Goal: Transaction & Acquisition: Purchase product/service

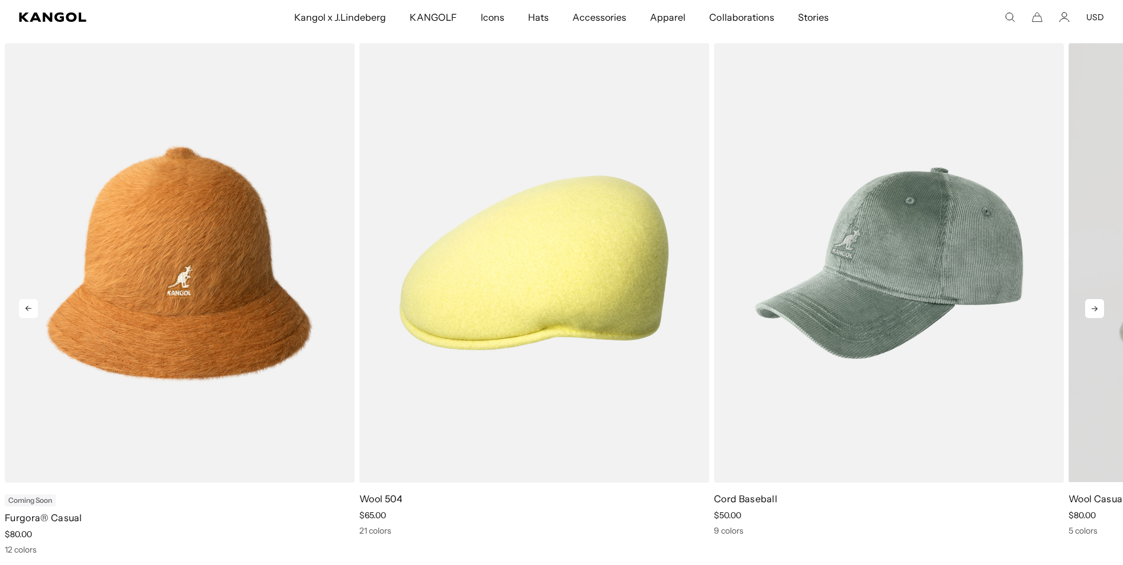
scroll to position [0, 244]
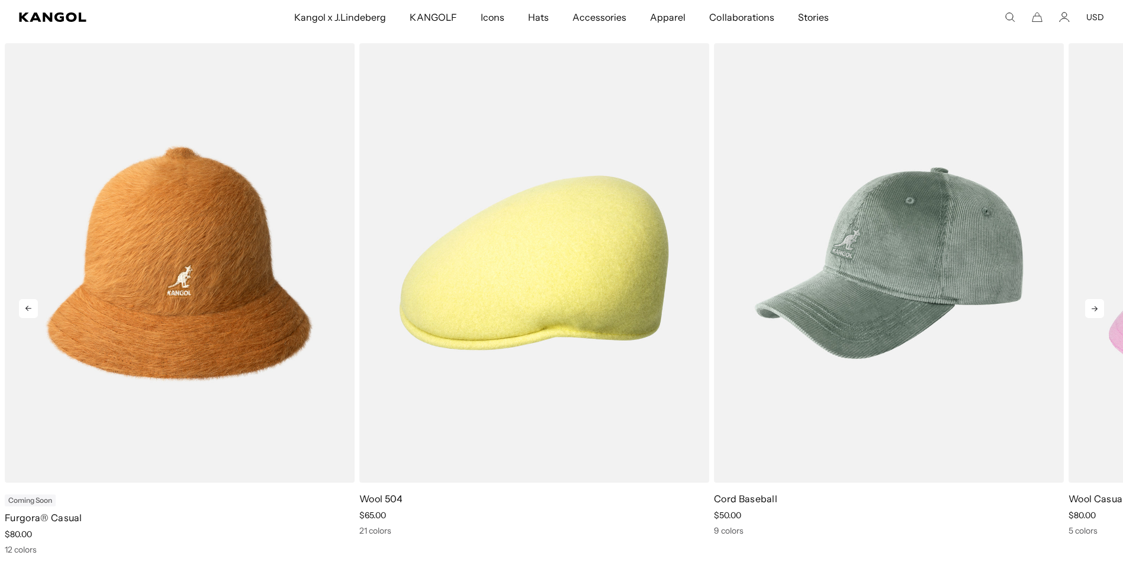
click at [1097, 313] on icon at bounding box center [1094, 308] width 19 height 19
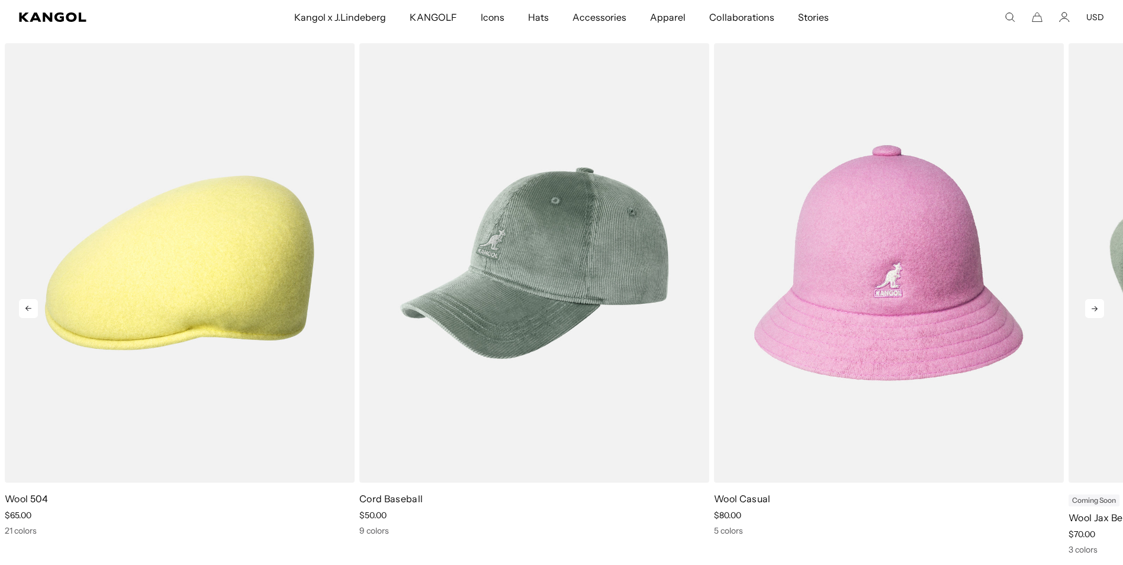
scroll to position [0, 0]
click at [1097, 313] on icon at bounding box center [1094, 308] width 19 height 19
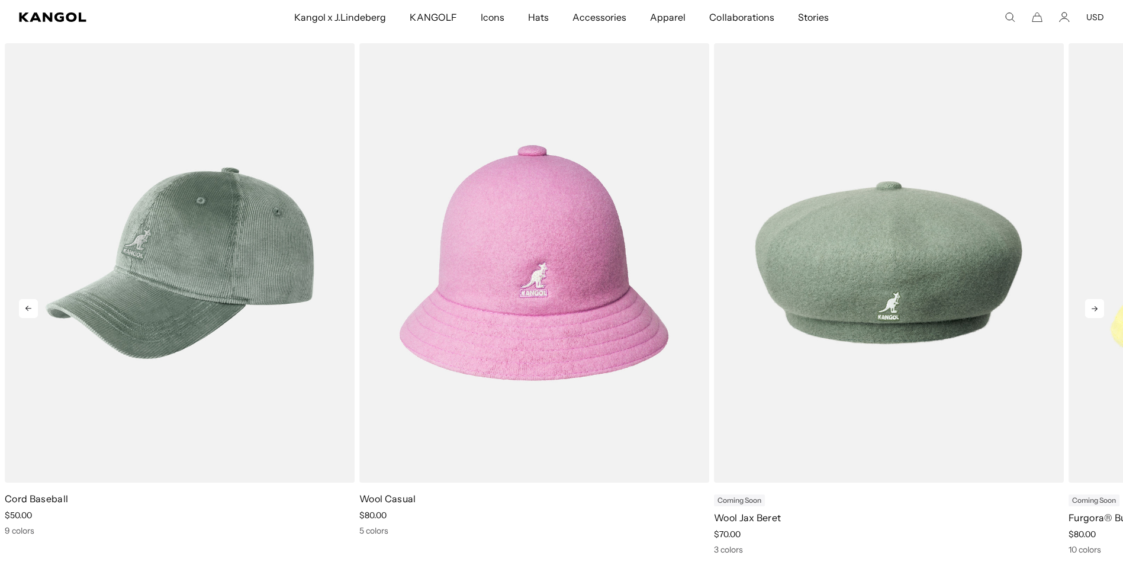
click at [1097, 313] on icon at bounding box center [1094, 308] width 19 height 19
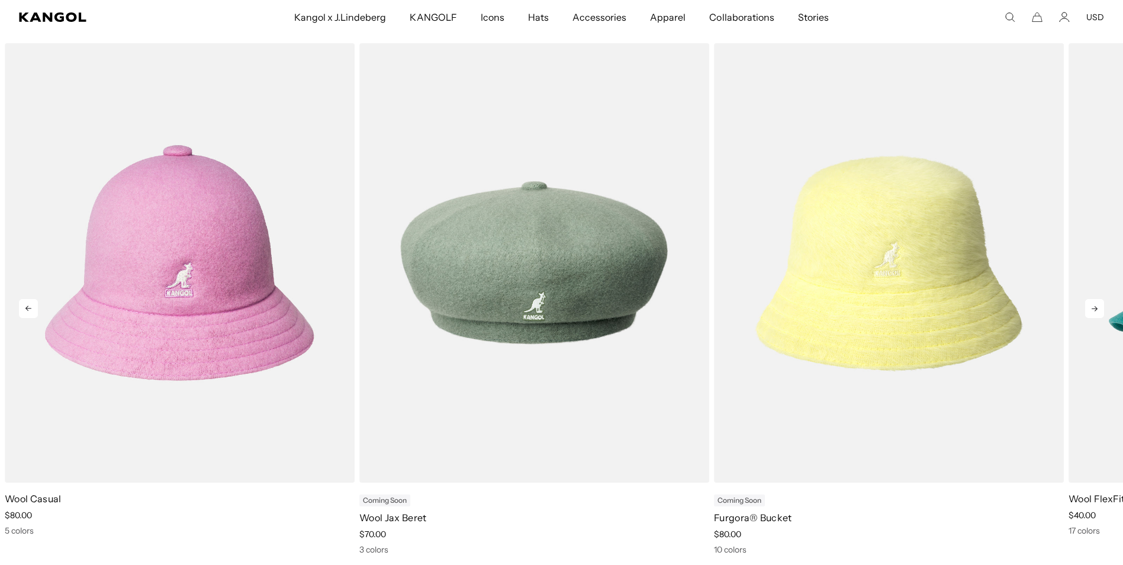
click at [1097, 313] on icon at bounding box center [1094, 308] width 19 height 19
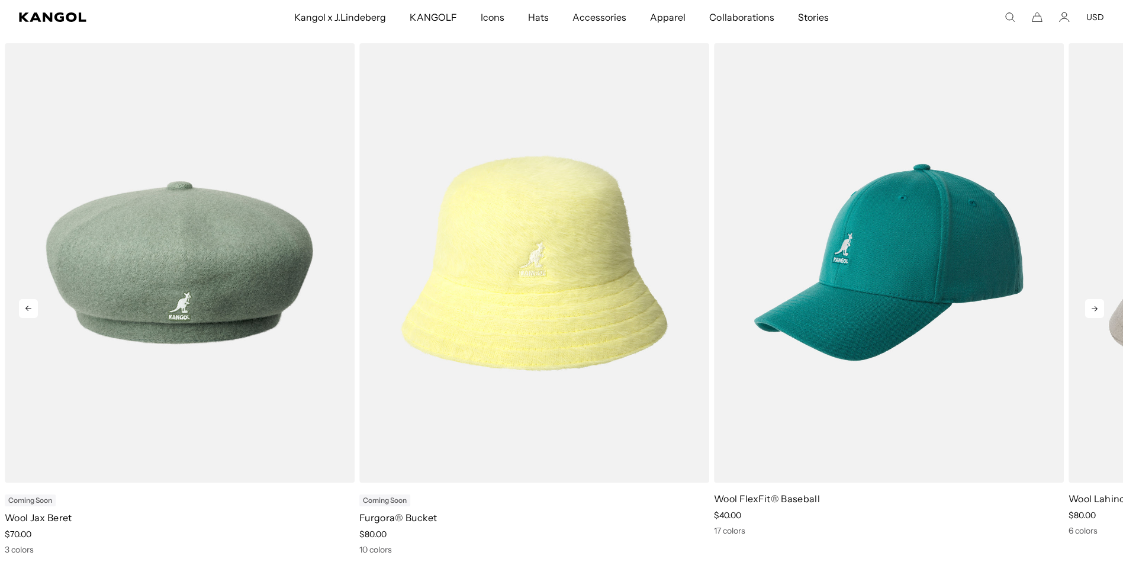
click at [1097, 313] on icon at bounding box center [1094, 308] width 19 height 19
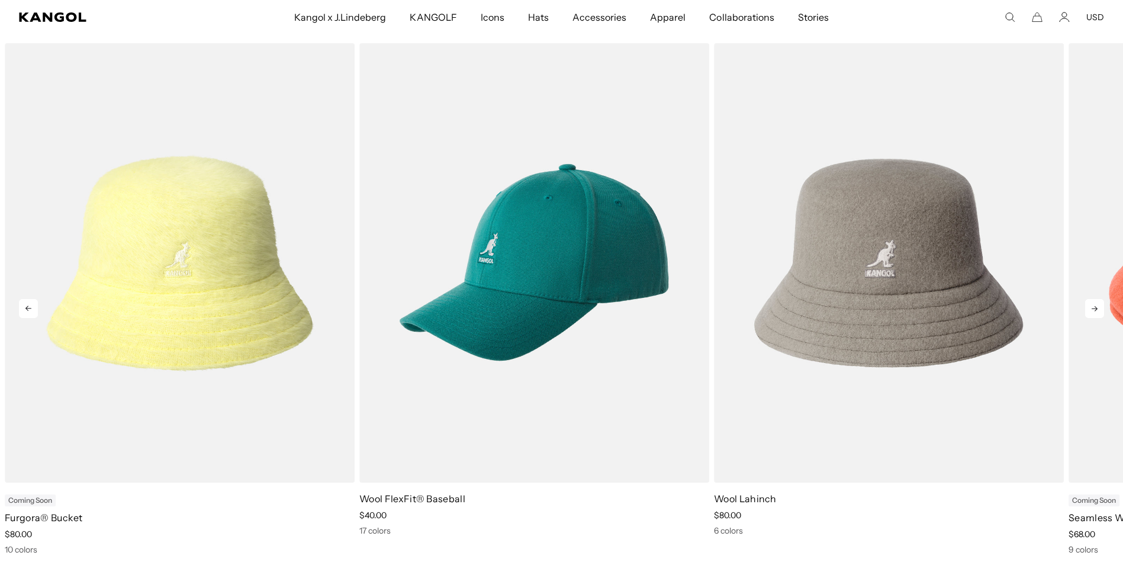
click at [1097, 313] on icon at bounding box center [1094, 308] width 19 height 19
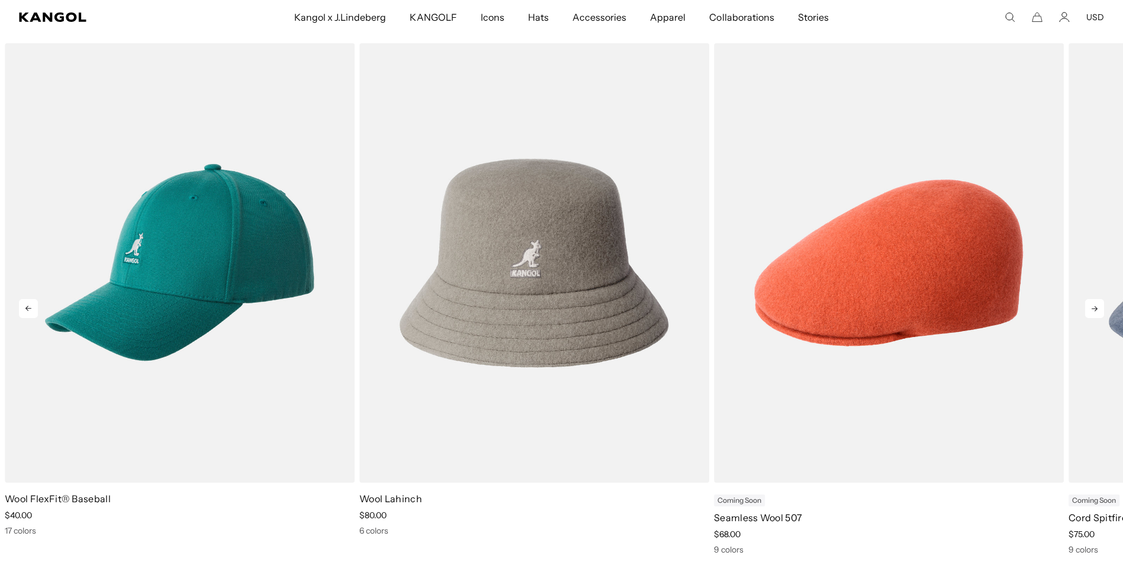
click at [1097, 313] on icon at bounding box center [1094, 308] width 19 height 19
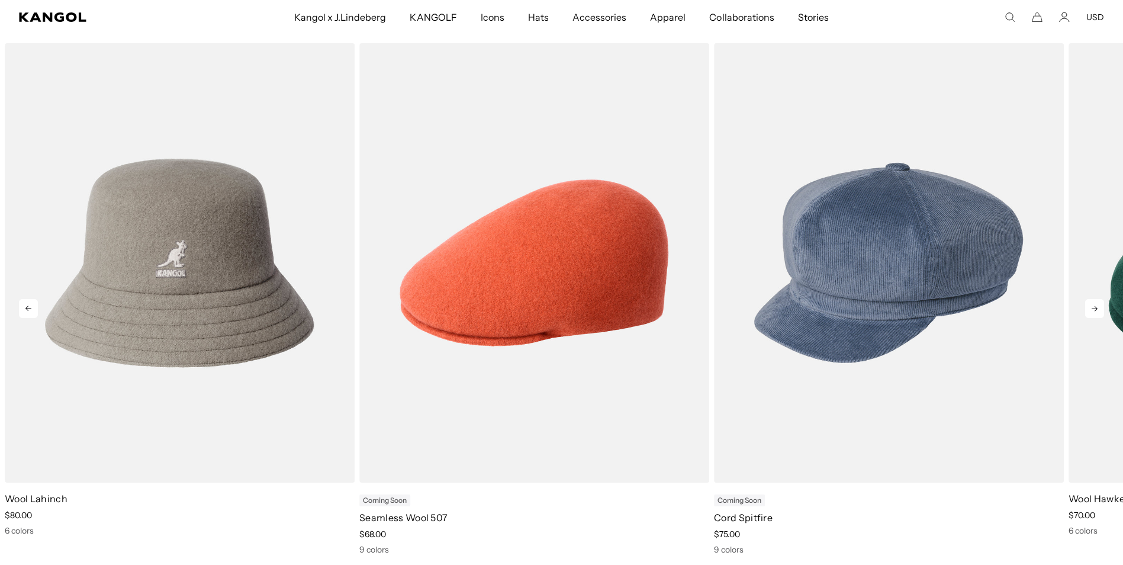
click at [1097, 313] on icon at bounding box center [1094, 308] width 19 height 19
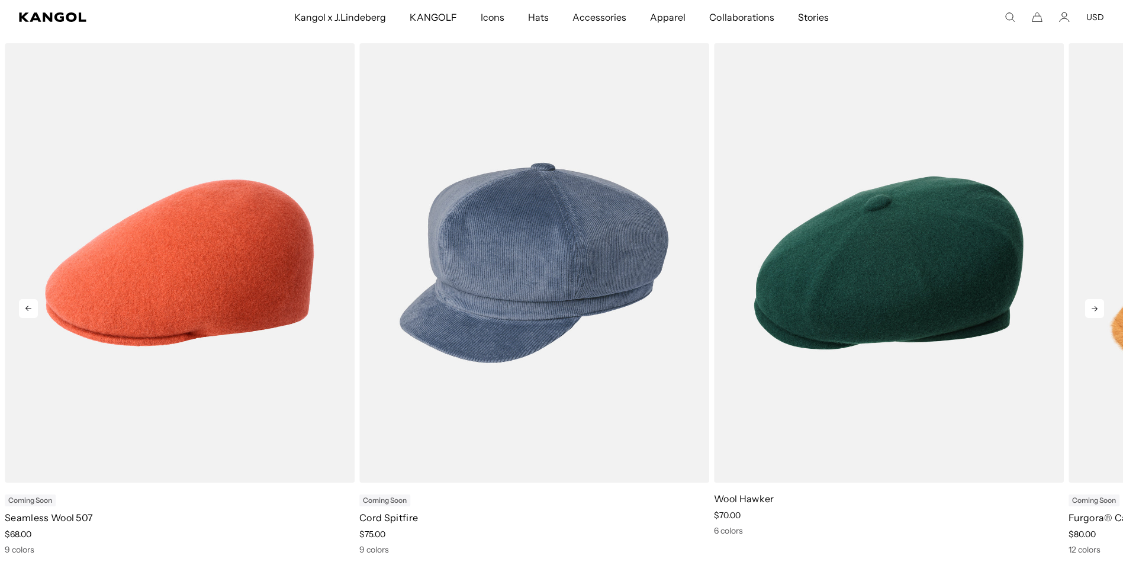
scroll to position [0, 244]
click at [1097, 313] on icon at bounding box center [1094, 308] width 19 height 19
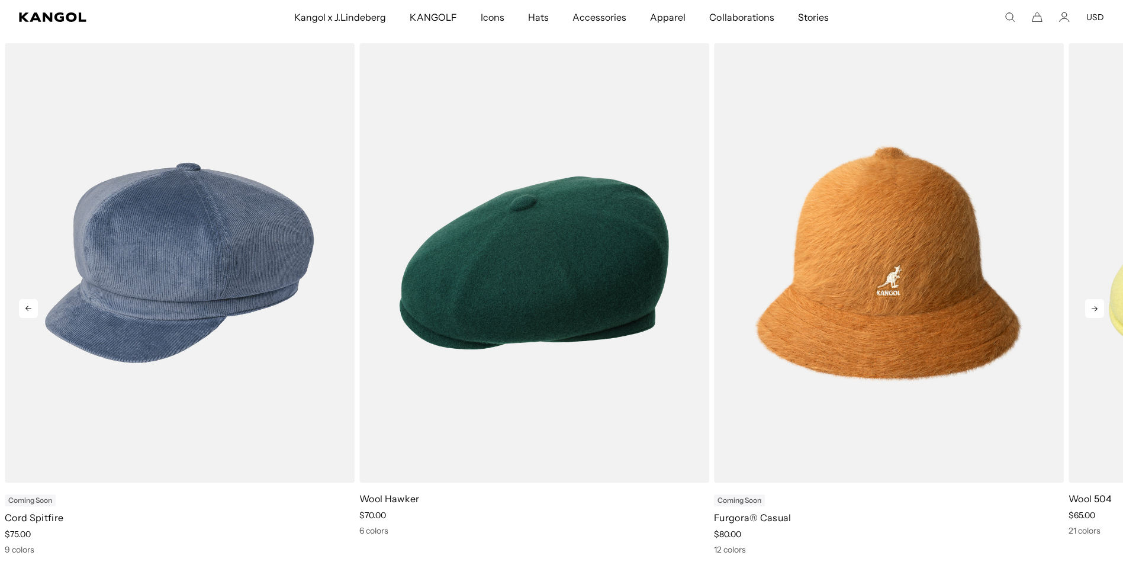
click at [1097, 313] on icon at bounding box center [1094, 308] width 19 height 19
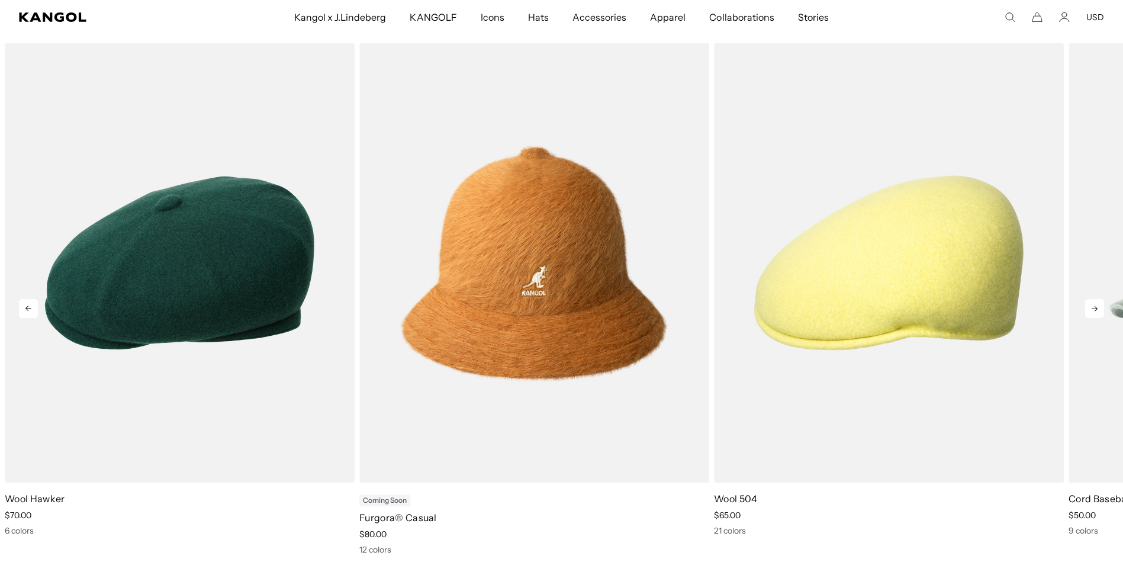
click at [1097, 313] on icon at bounding box center [1094, 308] width 19 height 19
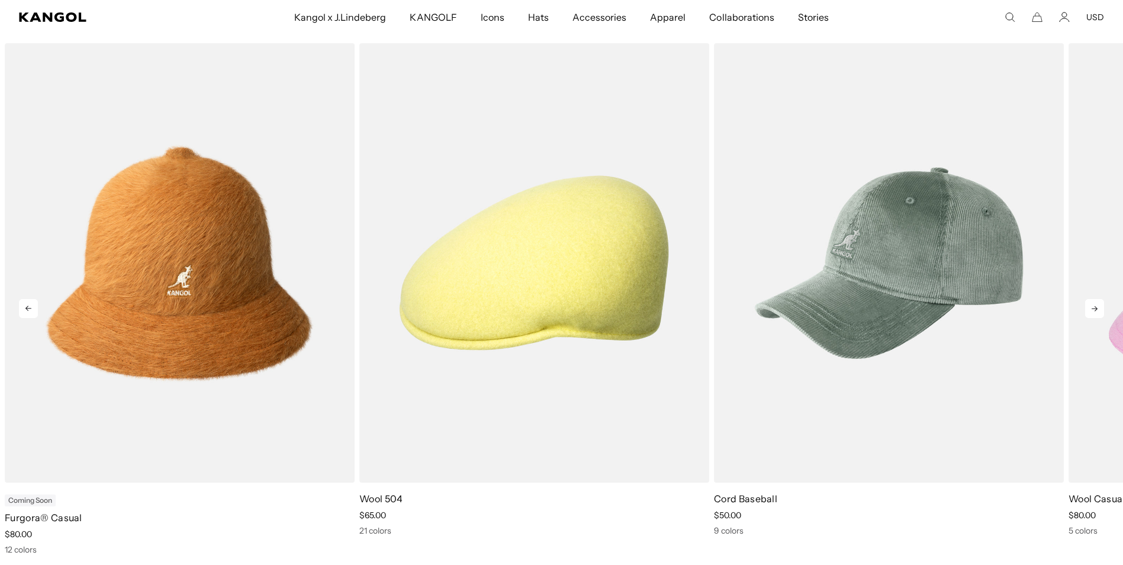
click at [1097, 313] on icon at bounding box center [1094, 308] width 19 height 19
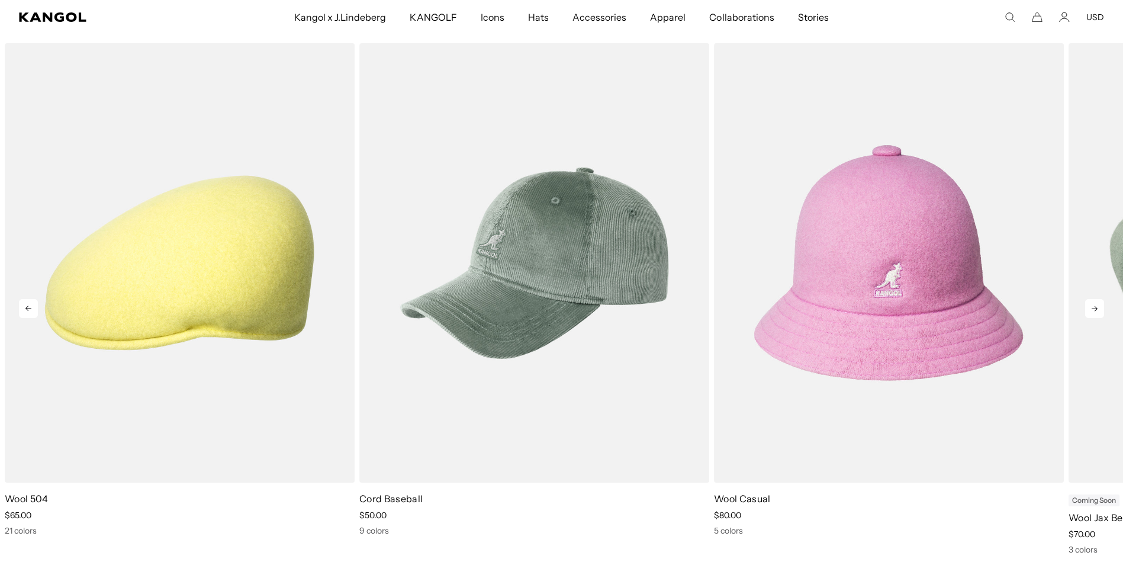
scroll to position [0, 0]
click at [1097, 313] on icon at bounding box center [1094, 308] width 19 height 19
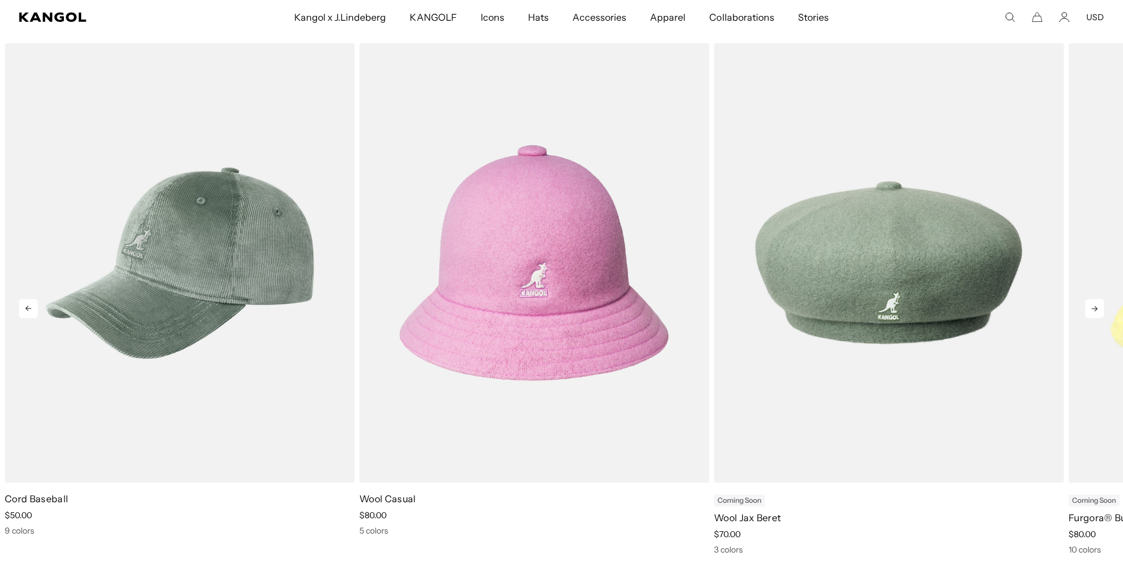
click at [1097, 313] on icon at bounding box center [1094, 308] width 19 height 19
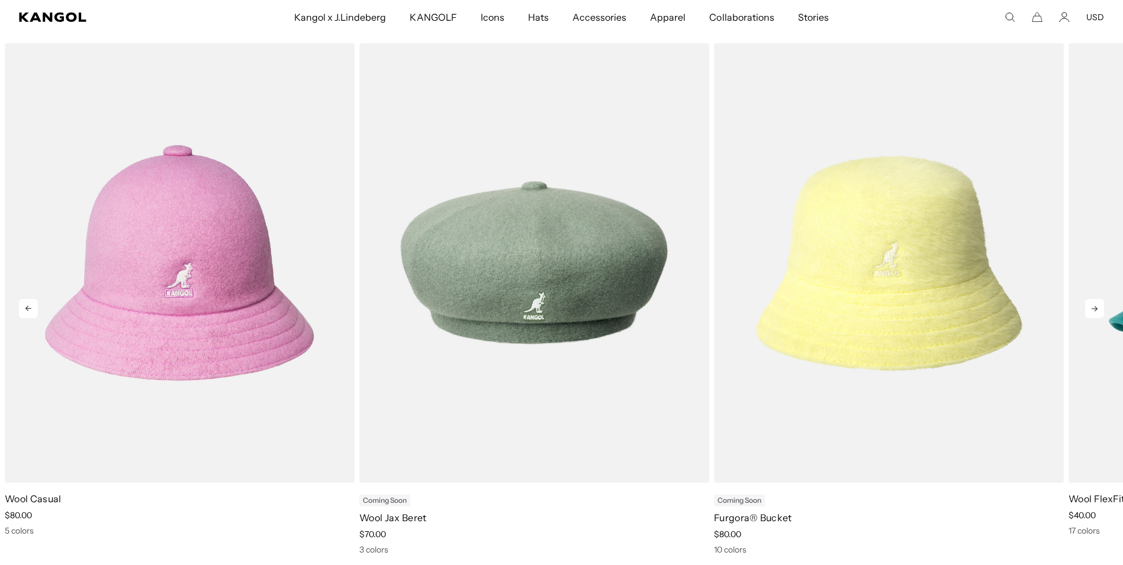
click at [1097, 313] on icon at bounding box center [1094, 308] width 19 height 19
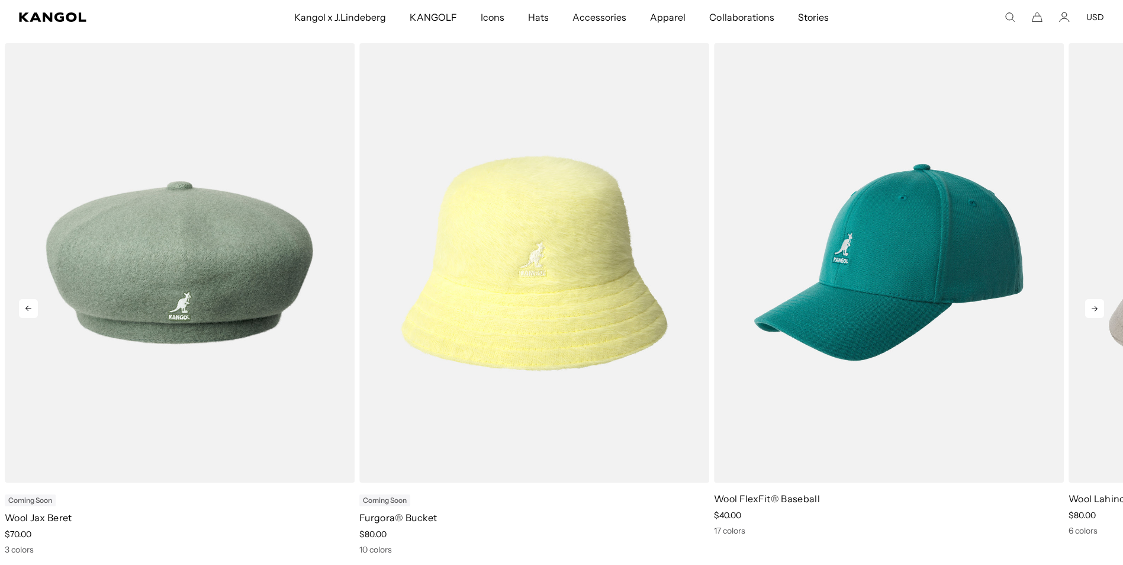
click at [1097, 313] on icon at bounding box center [1094, 308] width 19 height 19
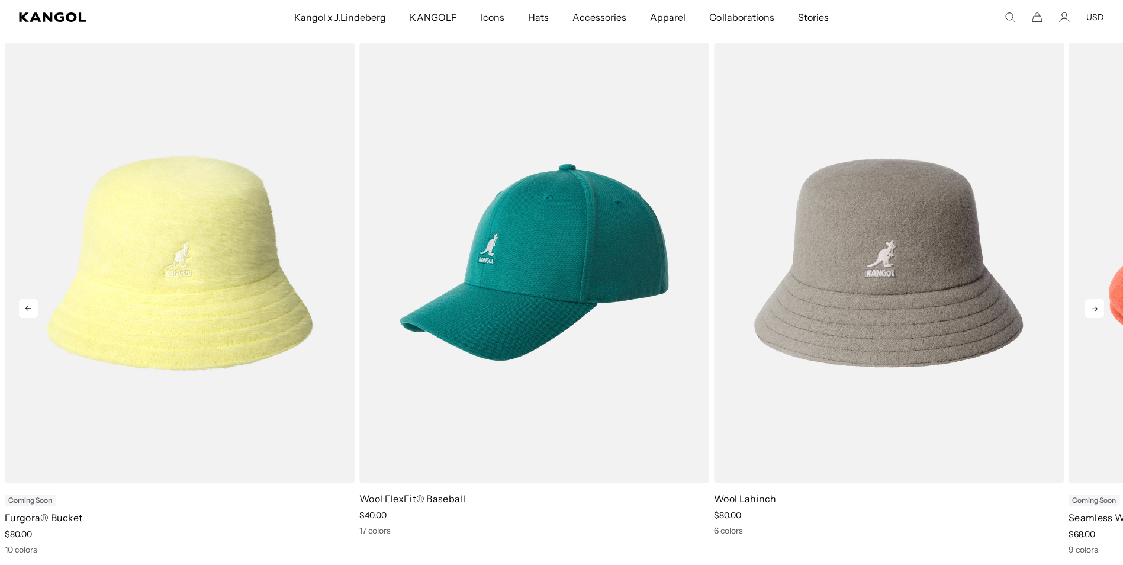
click at [1097, 313] on icon at bounding box center [1094, 308] width 19 height 19
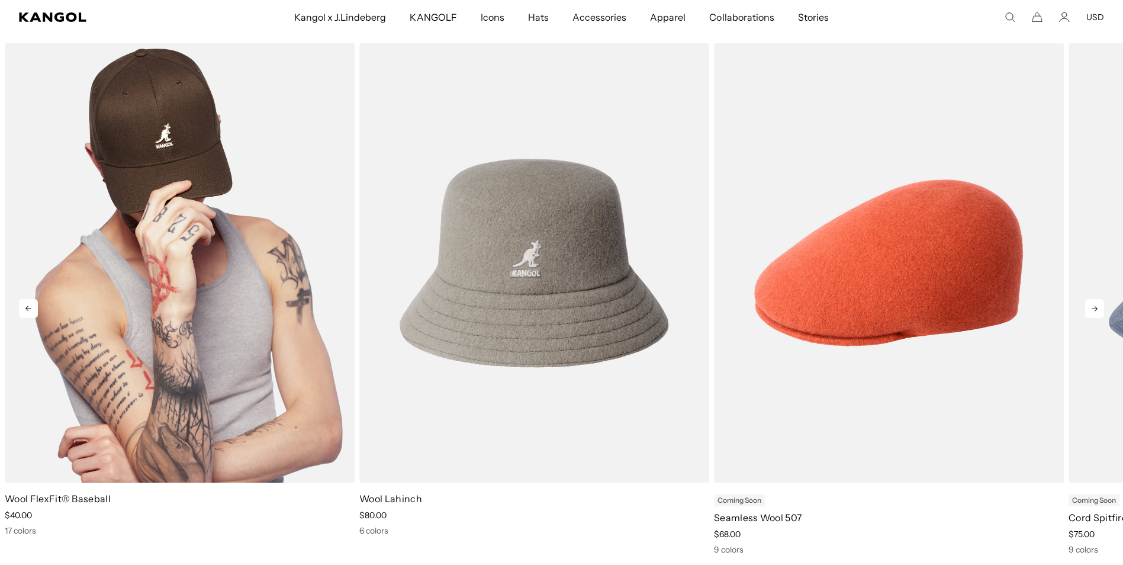
scroll to position [0, 244]
click at [213, 297] on img "7 of 11" at bounding box center [180, 262] width 350 height 439
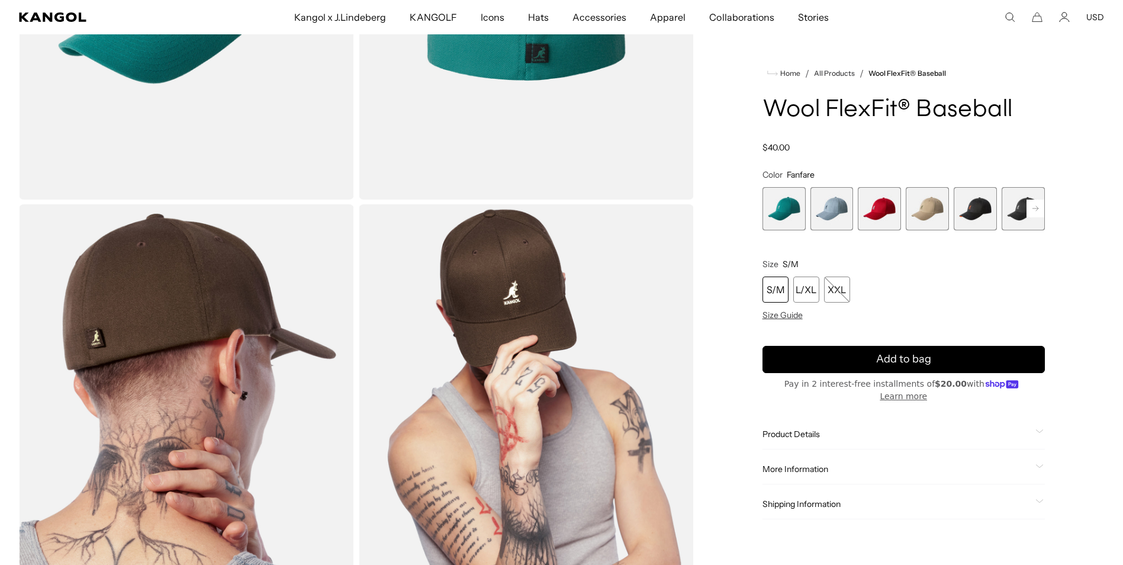
click at [881, 219] on span "3 of 17" at bounding box center [879, 208] width 43 height 43
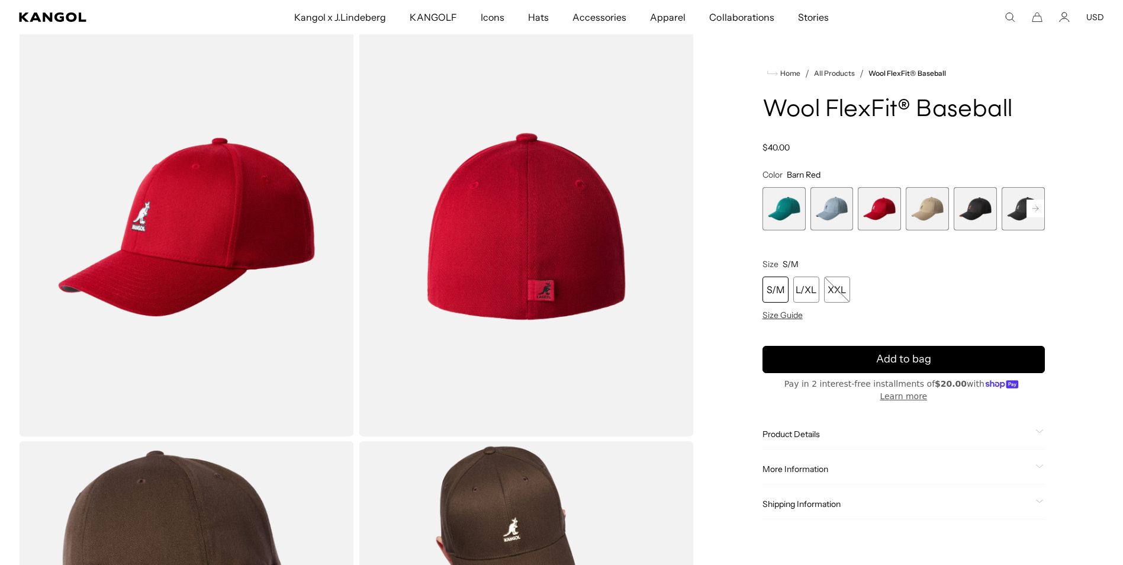
click at [1012, 208] on span "6 of 17" at bounding box center [1022, 208] width 43 height 43
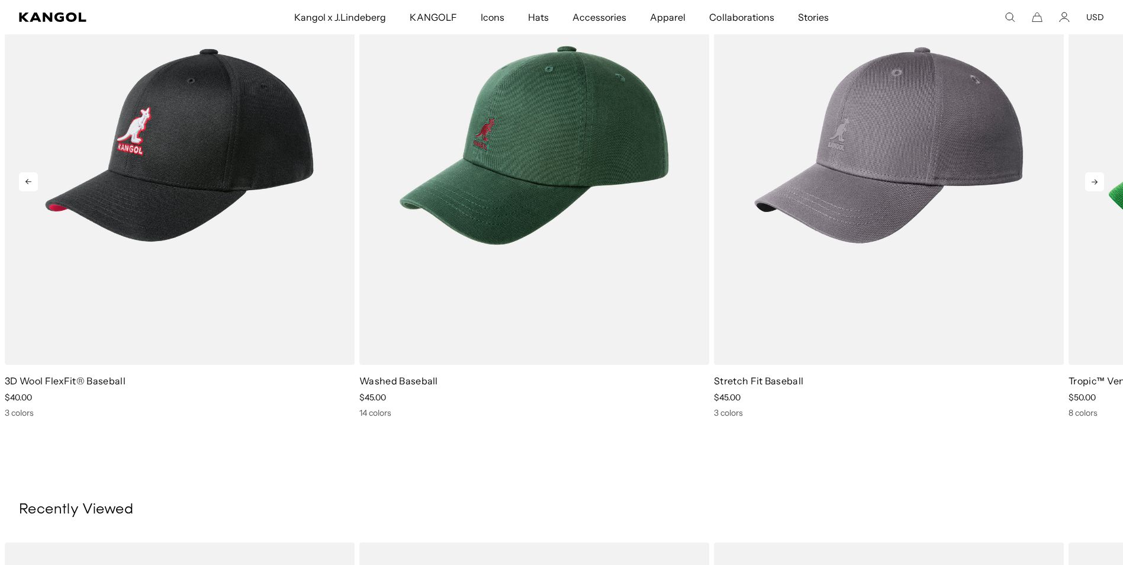
click at [1093, 188] on icon at bounding box center [1094, 181] width 19 height 19
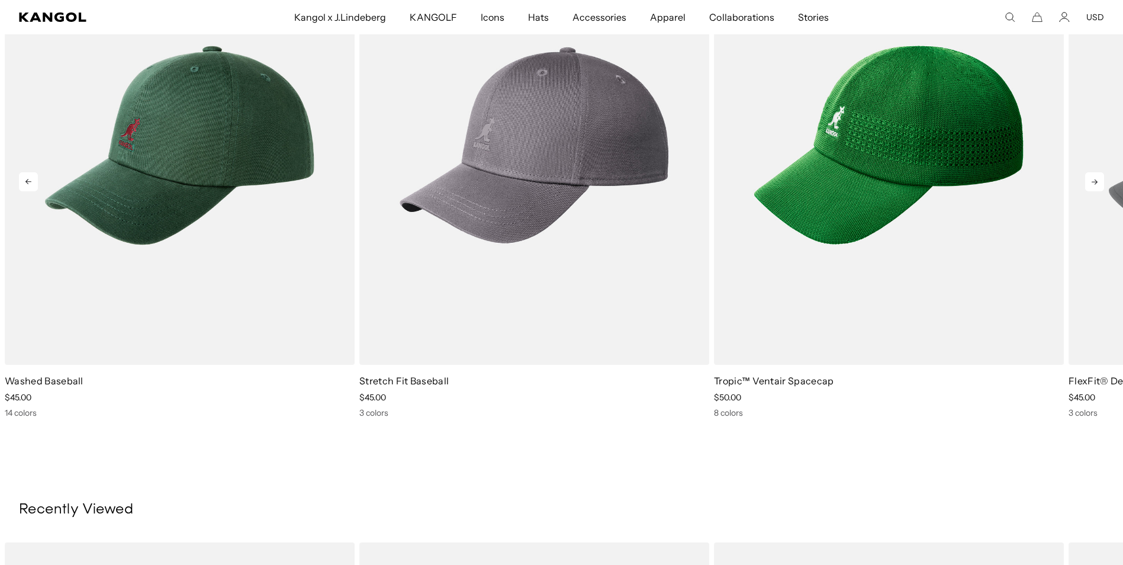
scroll to position [0, 244]
click at [1093, 188] on icon at bounding box center [1094, 181] width 19 height 19
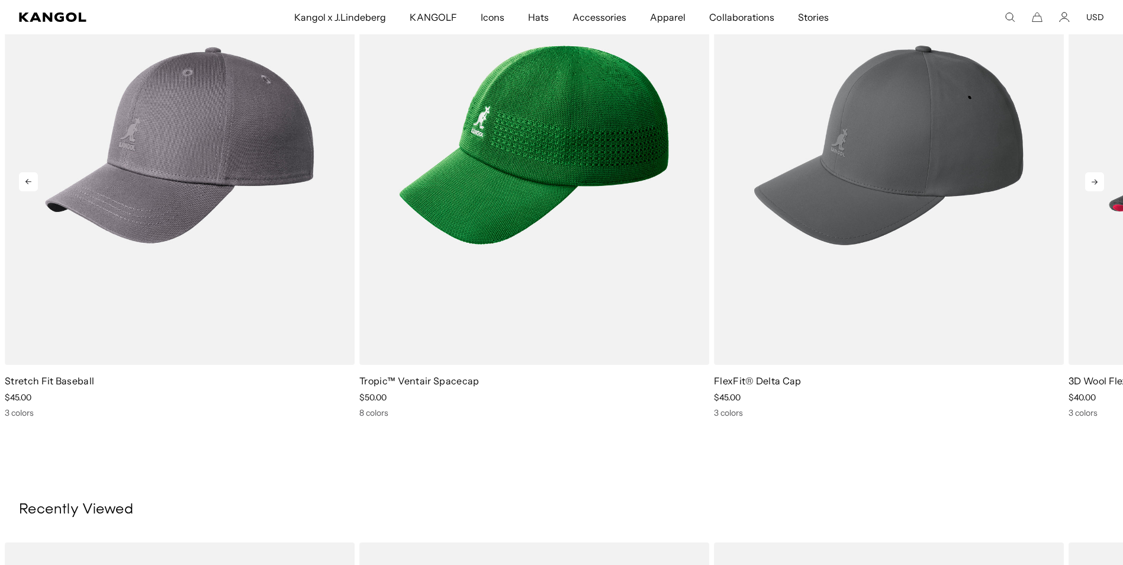
click at [1093, 188] on icon at bounding box center [1094, 181] width 19 height 19
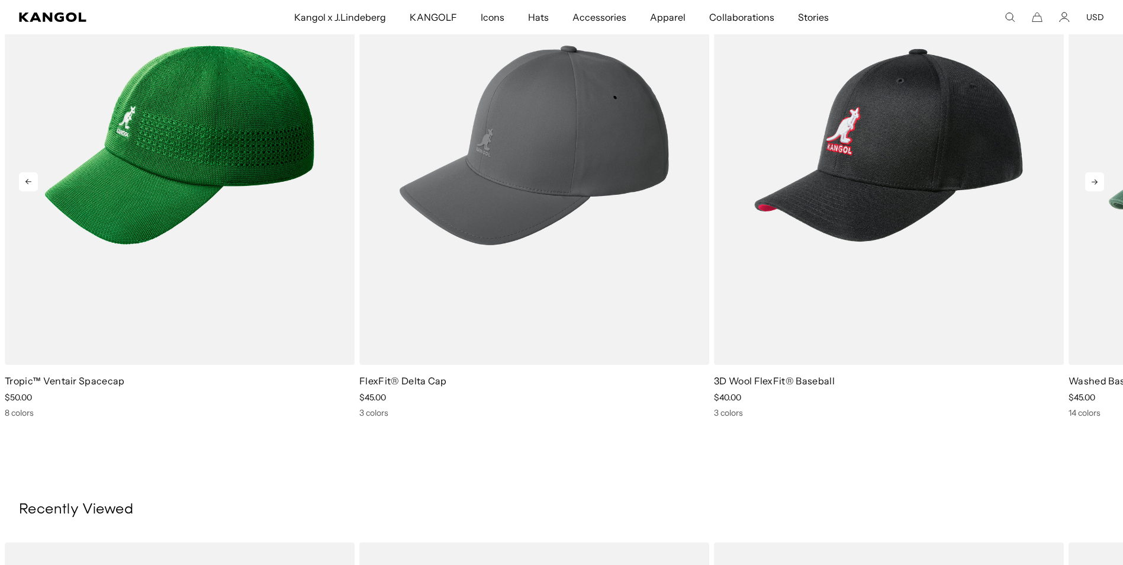
click at [1093, 188] on icon at bounding box center [1094, 181] width 19 height 19
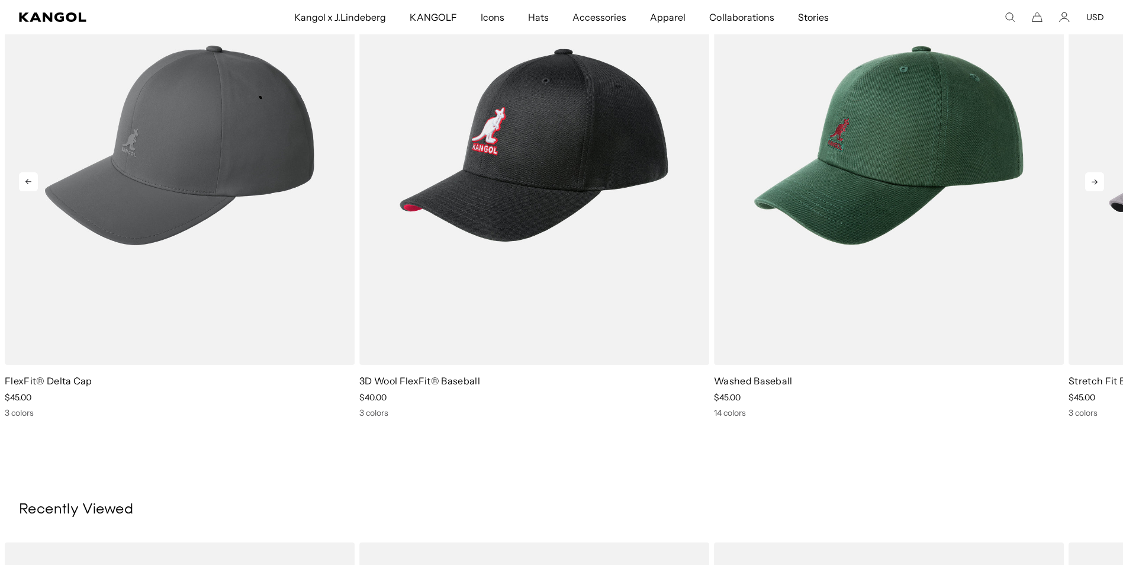
click at [1093, 188] on icon at bounding box center [1094, 181] width 19 height 19
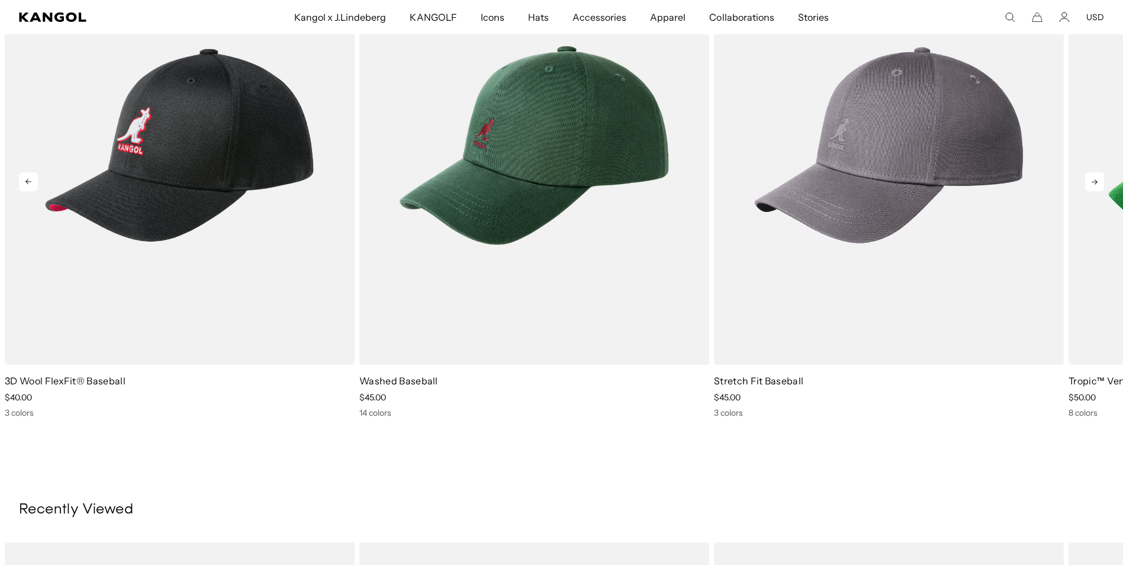
scroll to position [0, 0]
click at [1093, 188] on icon at bounding box center [1094, 181] width 19 height 19
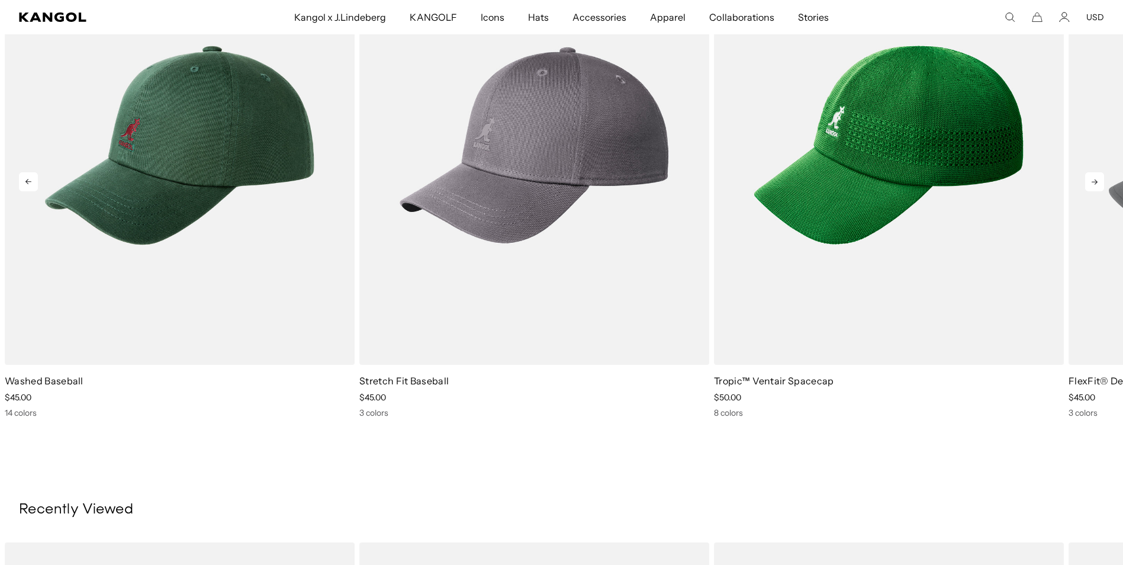
click at [1093, 188] on icon at bounding box center [1094, 181] width 19 height 19
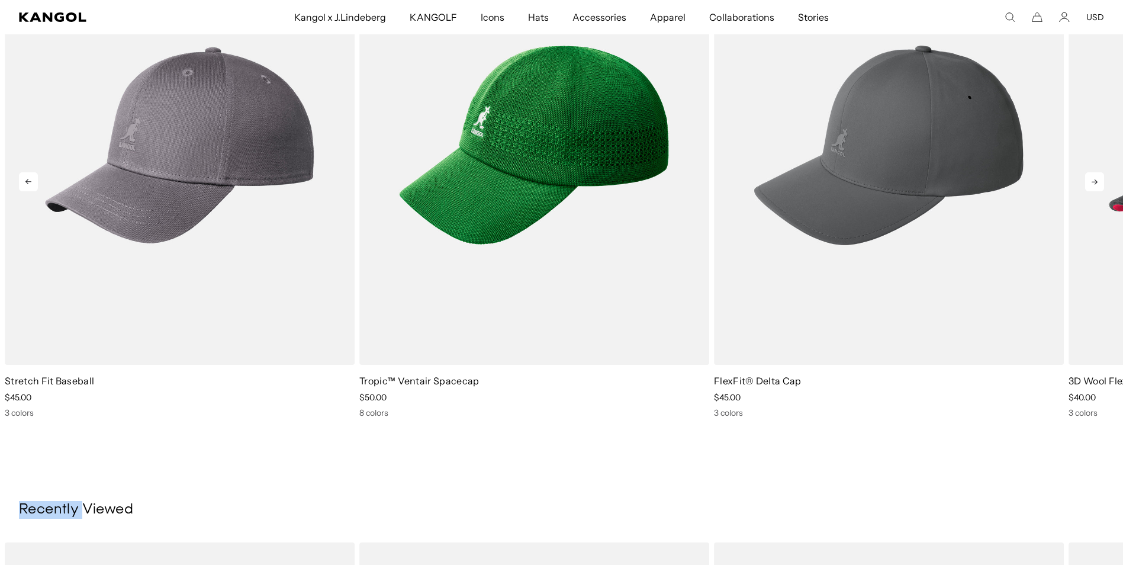
click at [1093, 188] on icon at bounding box center [1094, 181] width 19 height 19
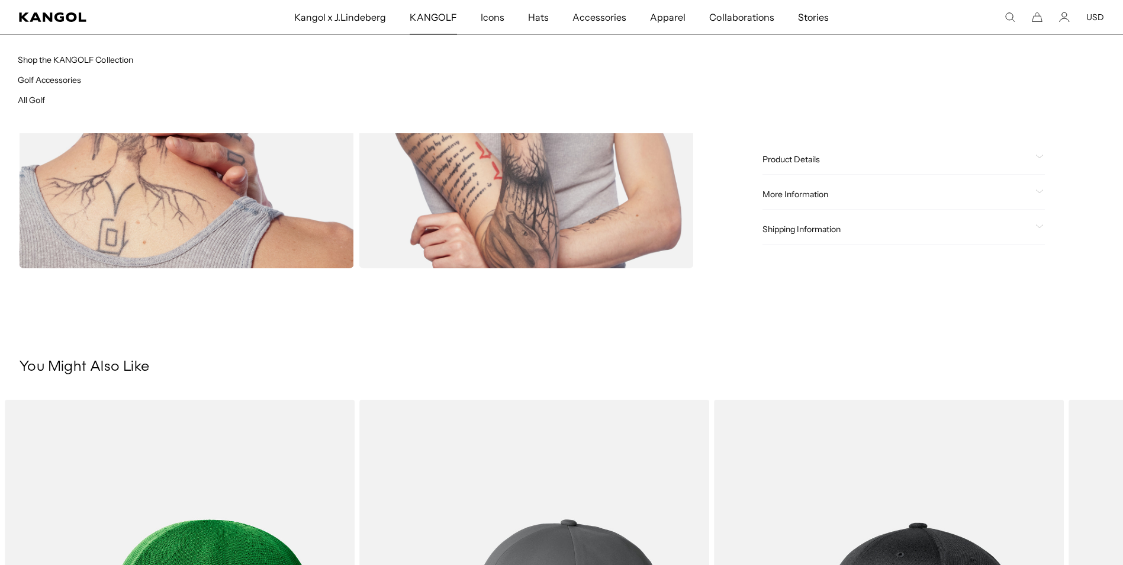
click at [448, 22] on span "KANGOLF" at bounding box center [433, 17] width 47 height 34
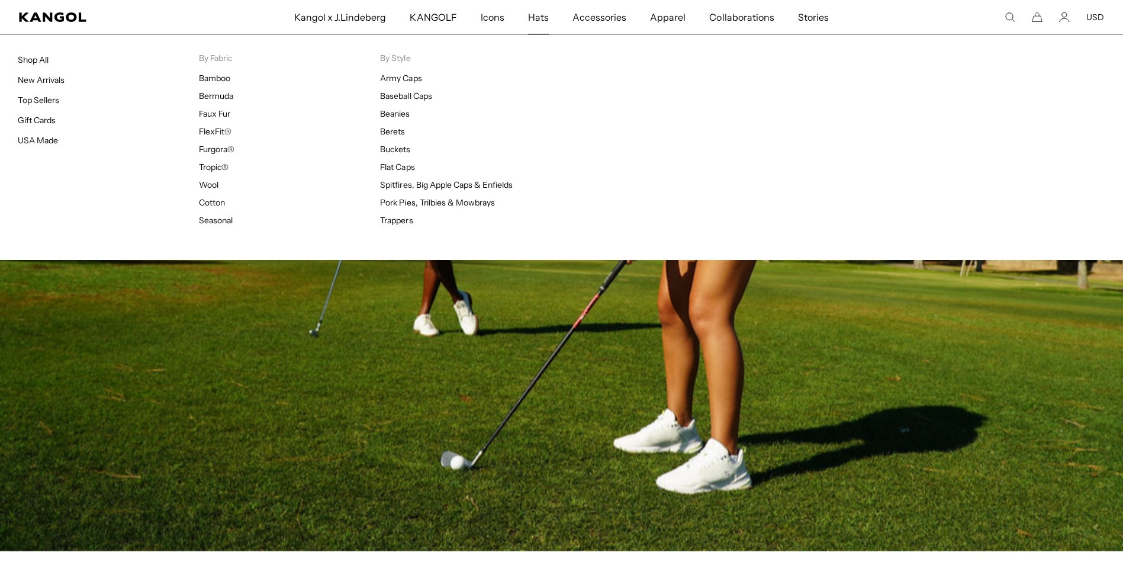
scroll to position [0, 244]
click at [533, 17] on span "Hats" at bounding box center [538, 17] width 21 height 34
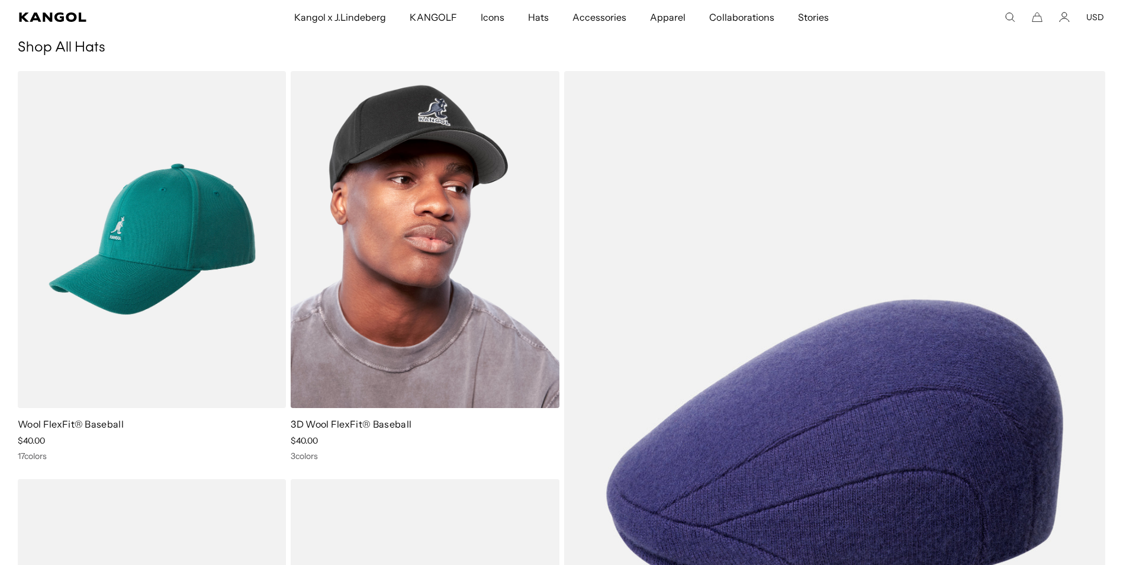
click at [391, 297] on img at bounding box center [425, 239] width 268 height 337
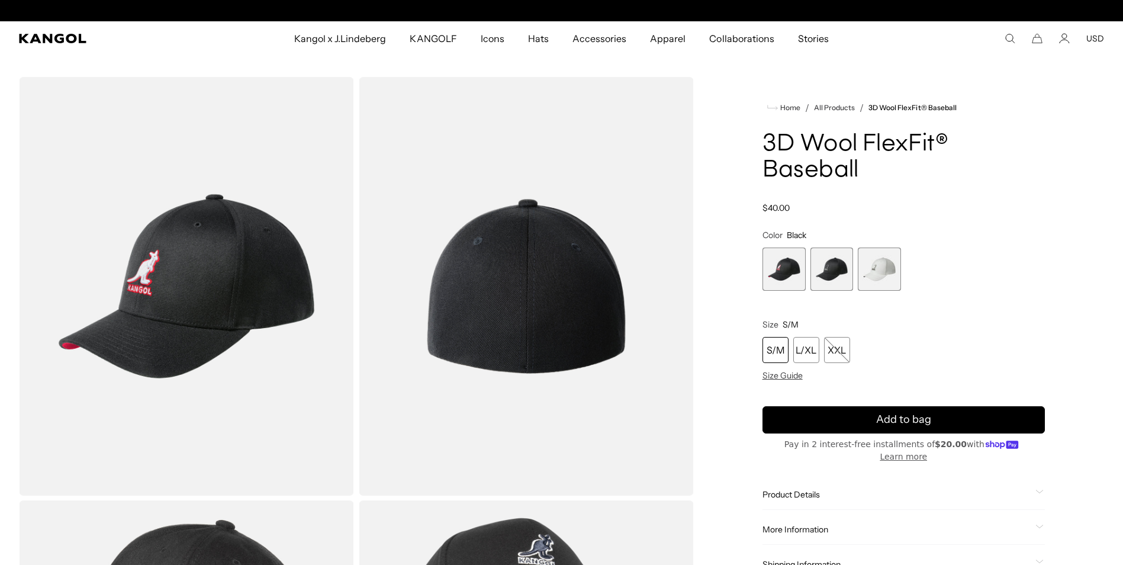
scroll to position [0, 244]
click at [871, 261] on span "3 of 3" at bounding box center [879, 268] width 43 height 43
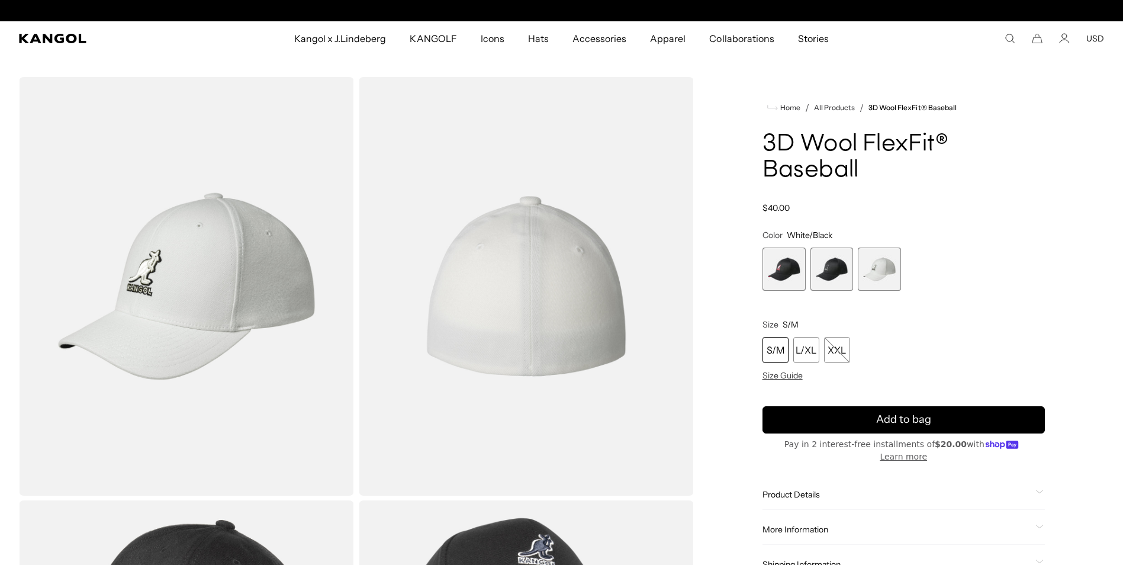
scroll to position [0, 244]
click at [837, 265] on span "2 of 3" at bounding box center [831, 268] width 43 height 43
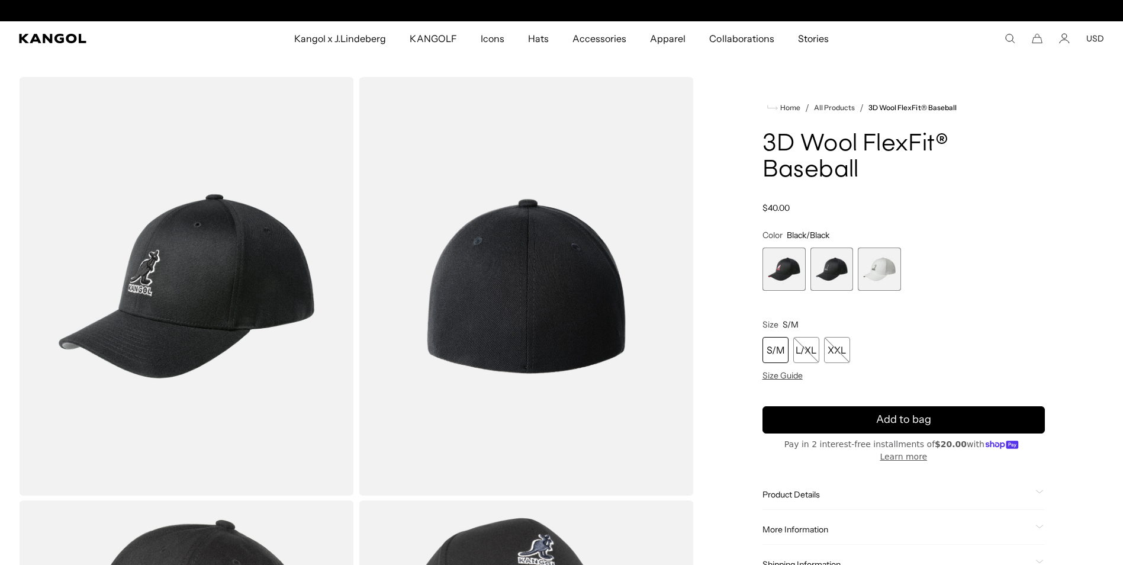
click at [796, 270] on span "1 of 3" at bounding box center [783, 268] width 43 height 43
click at [790, 264] on span "1 of 3" at bounding box center [783, 268] width 43 height 43
click at [833, 266] on span "2 of 3" at bounding box center [831, 268] width 43 height 43
click at [777, 272] on span "1 of 3" at bounding box center [783, 268] width 43 height 43
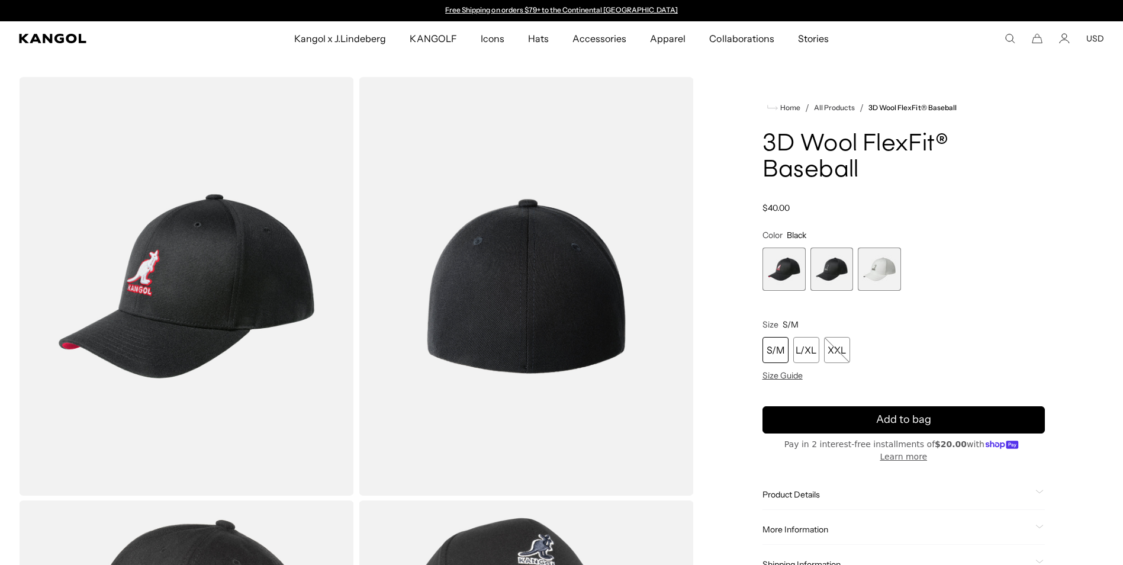
click at [832, 266] on span "2 of 3" at bounding box center [831, 268] width 43 height 43
click at [881, 258] on span "3 of 3" at bounding box center [879, 268] width 43 height 43
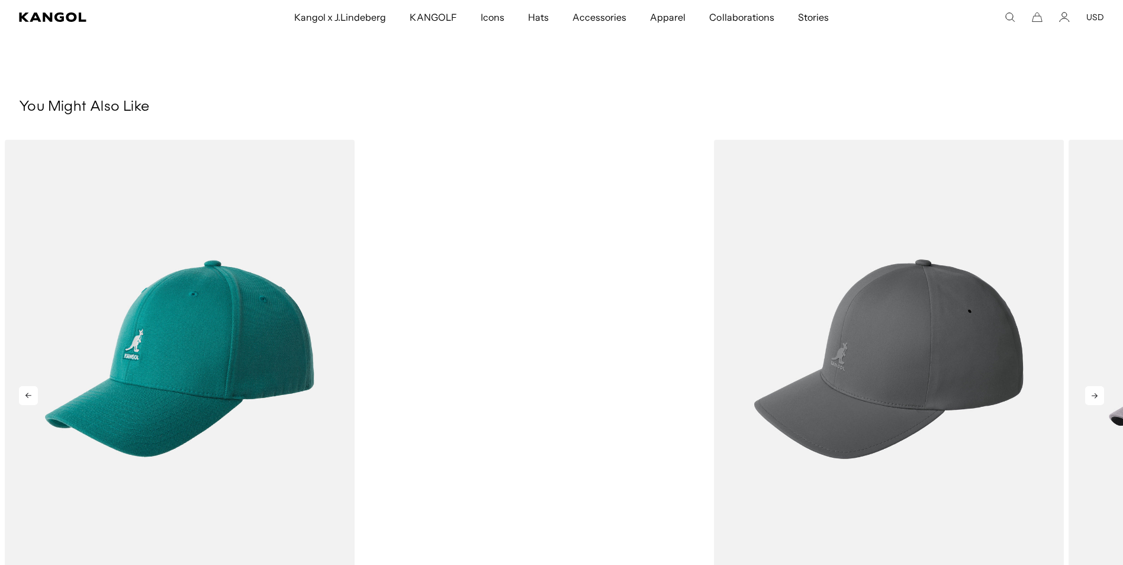
scroll to position [947, 0]
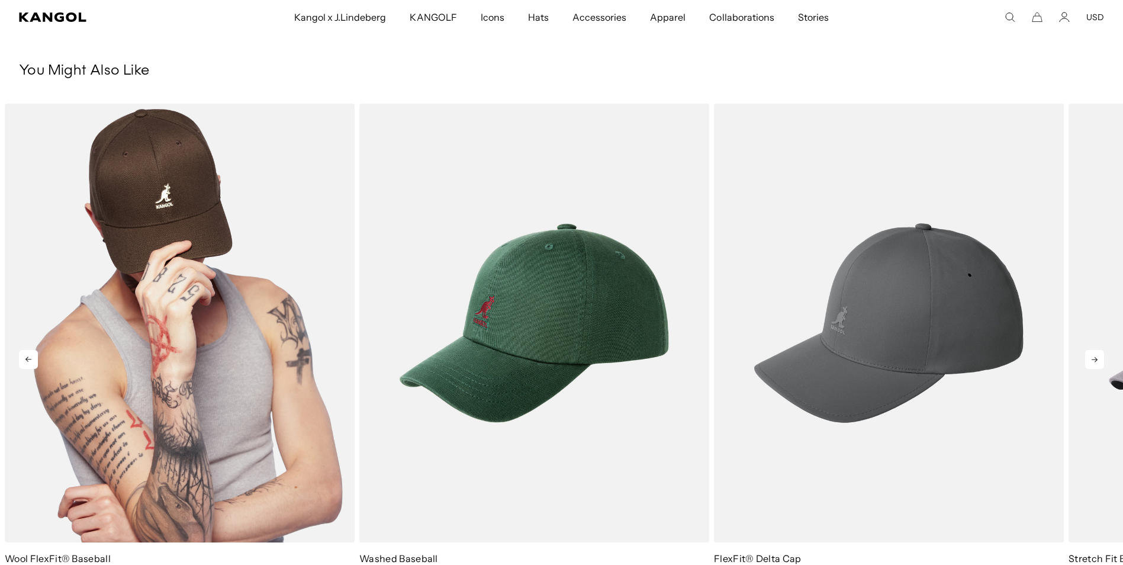
click at [221, 297] on img "1 of 5" at bounding box center [180, 323] width 350 height 439
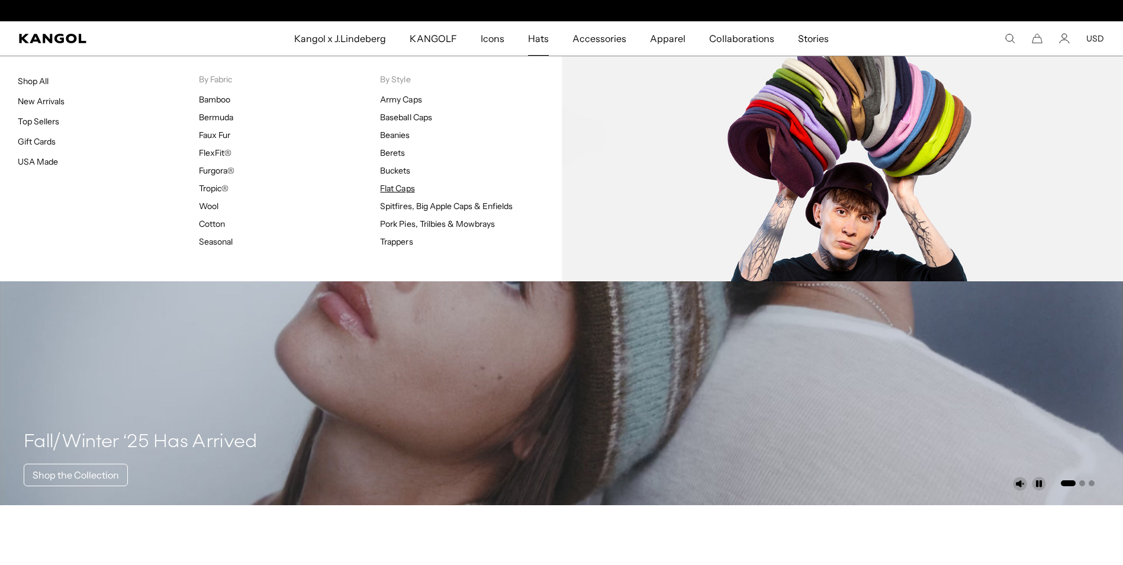
scroll to position [0, 244]
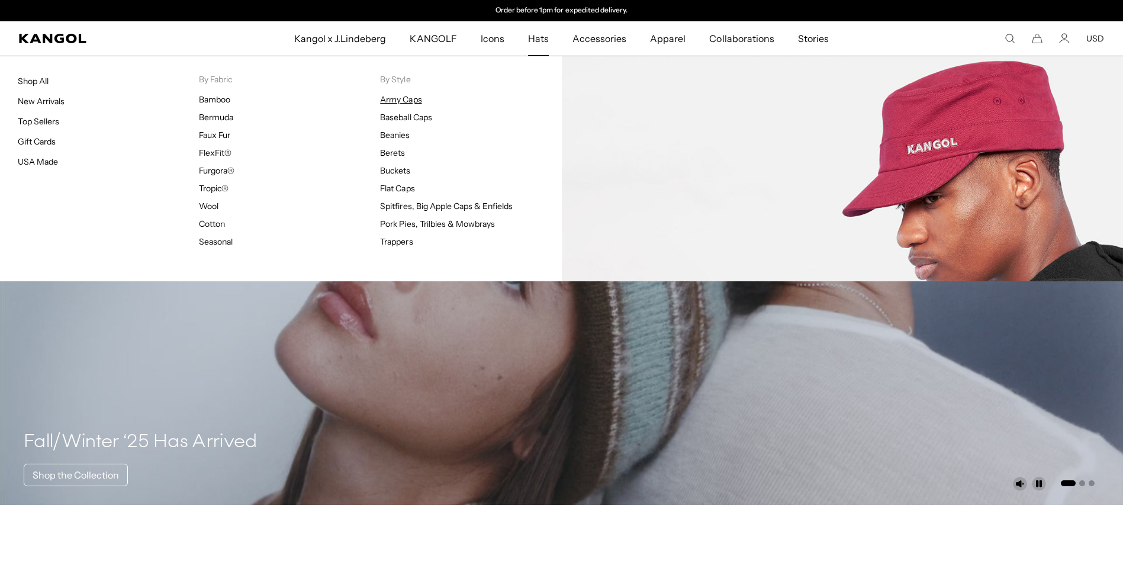
click at [410, 102] on link "Army Caps" at bounding box center [400, 99] width 41 height 11
